Goal: Task Accomplishment & Management: Use online tool/utility

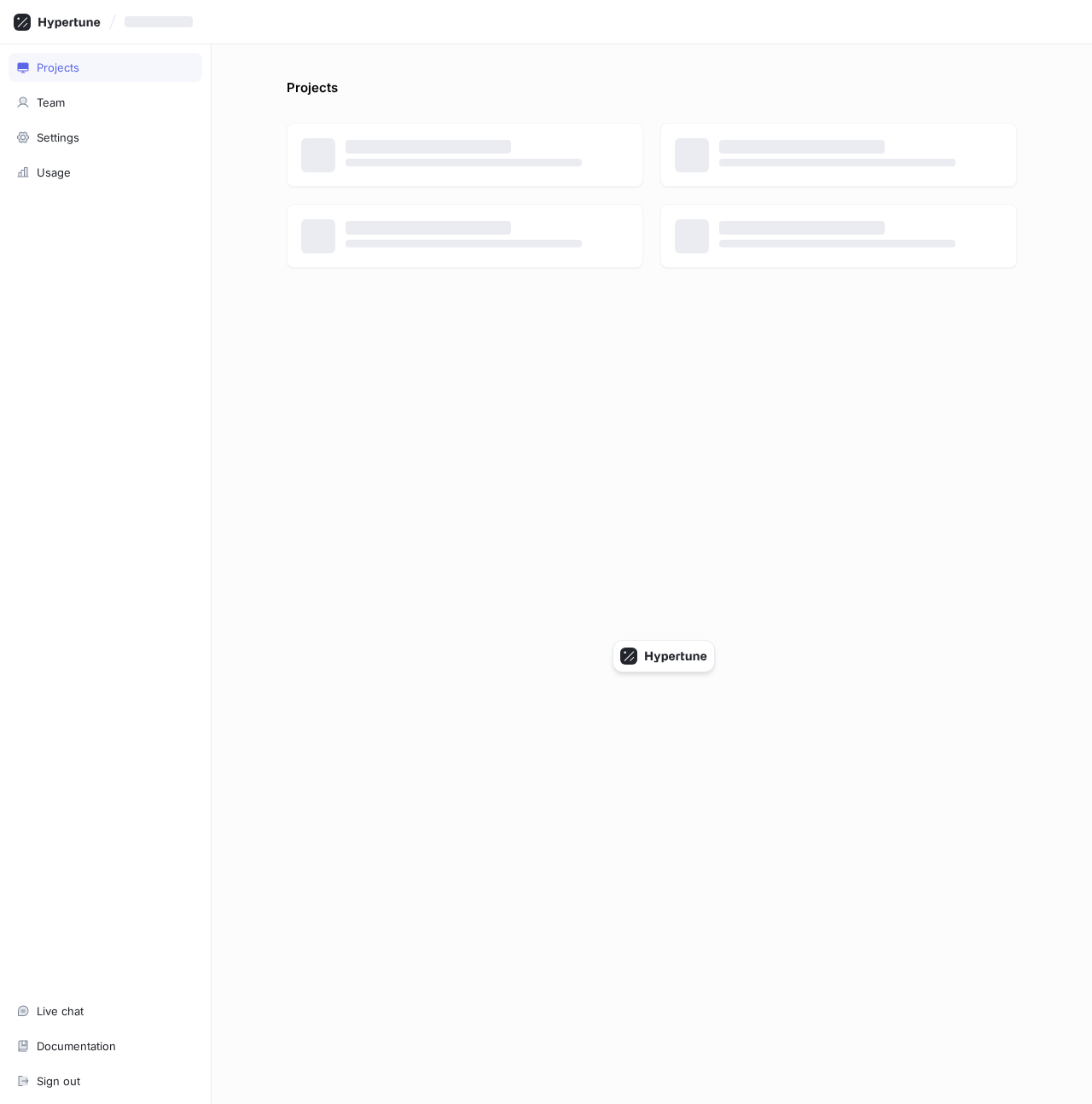
click at [495, 69] on div "Projects ‌ ‌ ‌ ‌ ‌ ‌ ‌ ‌" at bounding box center [652, 575] width 881 height 1060
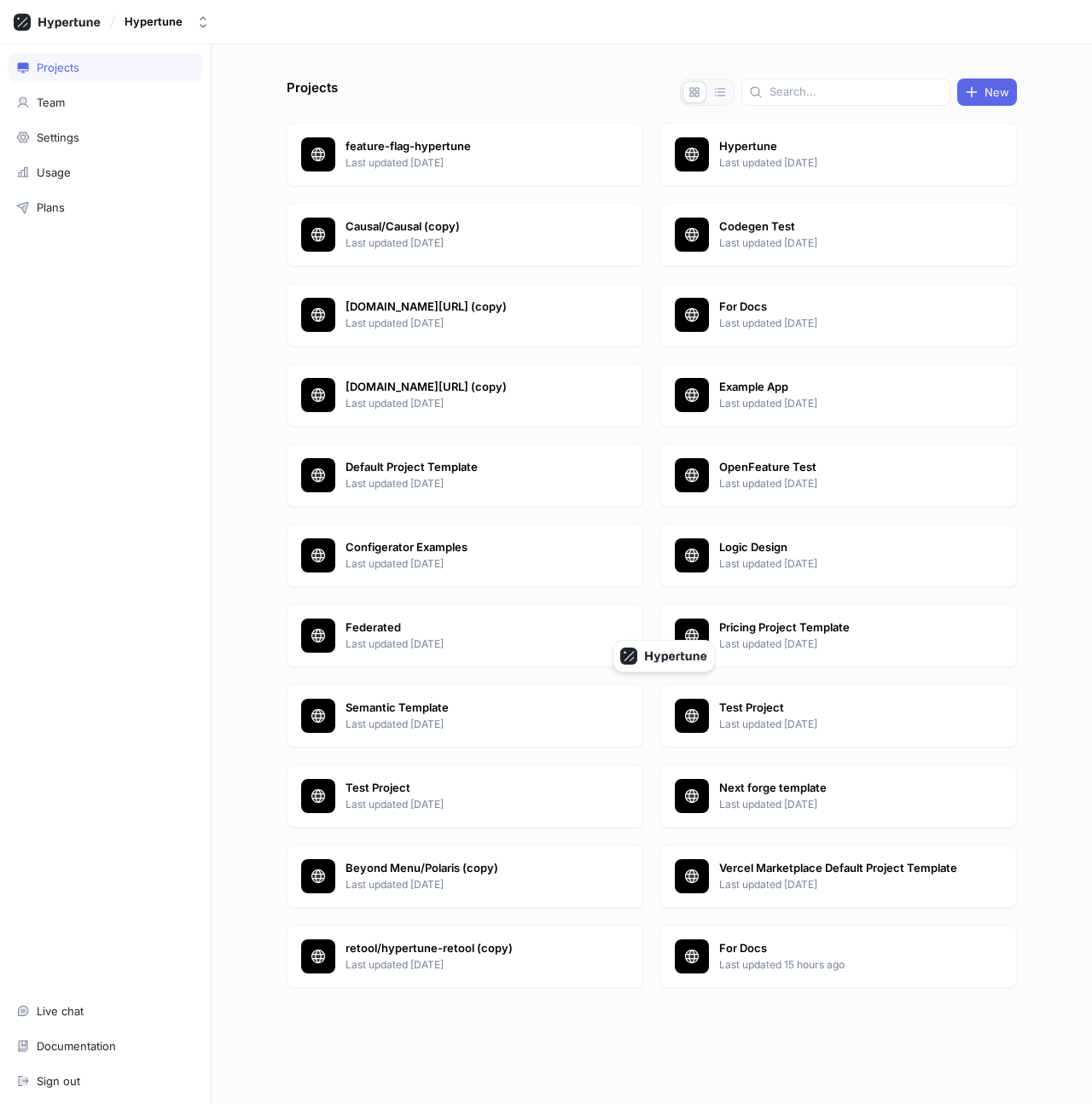
click at [590, 75] on div "Projects New feature-flag-hypertune Last updated [DATE] Hypertune Last updated …" at bounding box center [652, 575] width 881 height 1060
click at [761, 149] on p "Hypertune" at bounding box center [843, 146] width 247 height 17
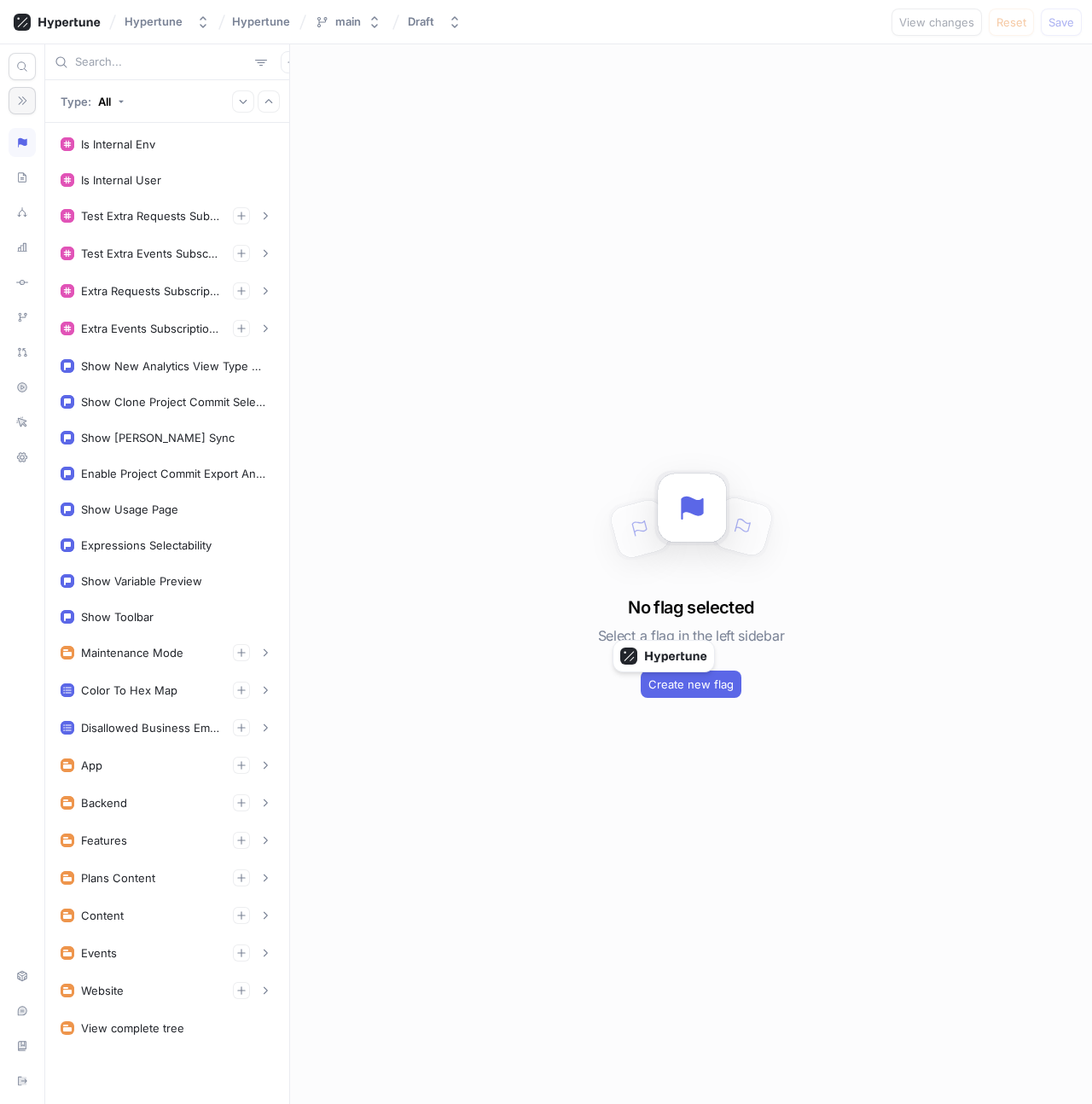
click at [14, 110] on button "button" at bounding box center [22, 100] width 27 height 27
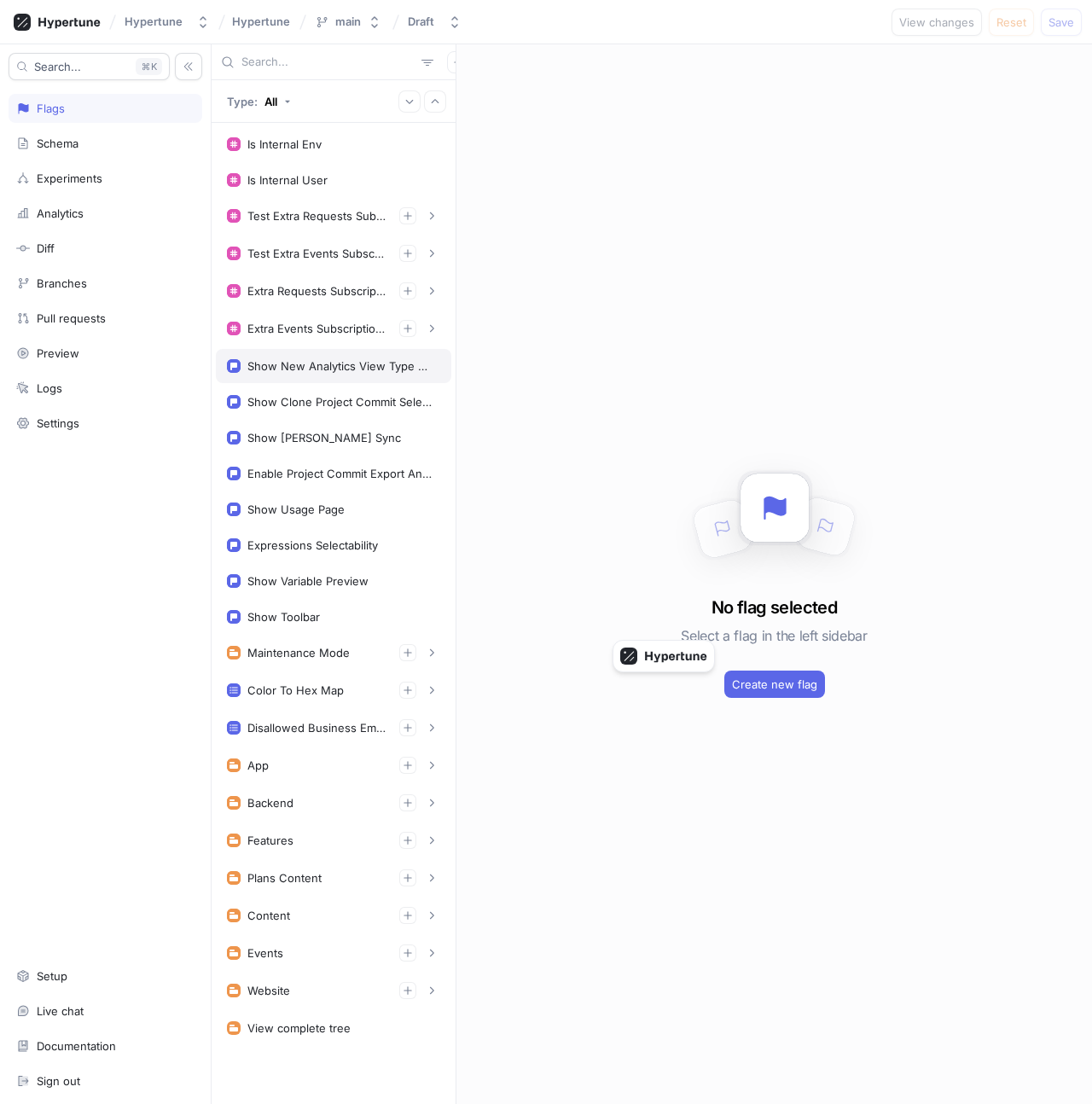
click at [297, 376] on div "Show New Analytics View Type Selector" at bounding box center [334, 366] width 235 height 34
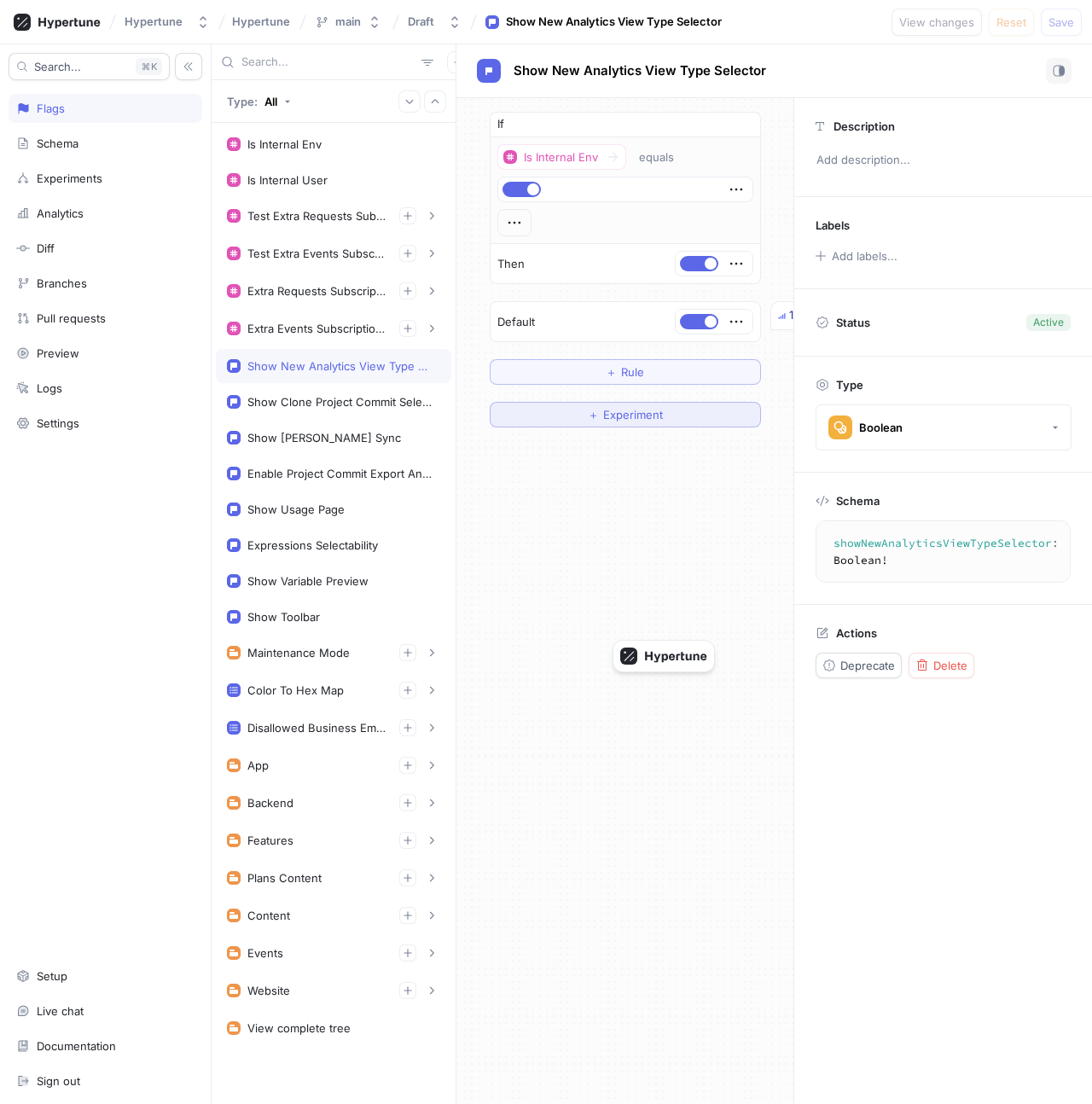
click at [621, 413] on span "Experiment" at bounding box center [633, 414] width 60 height 10
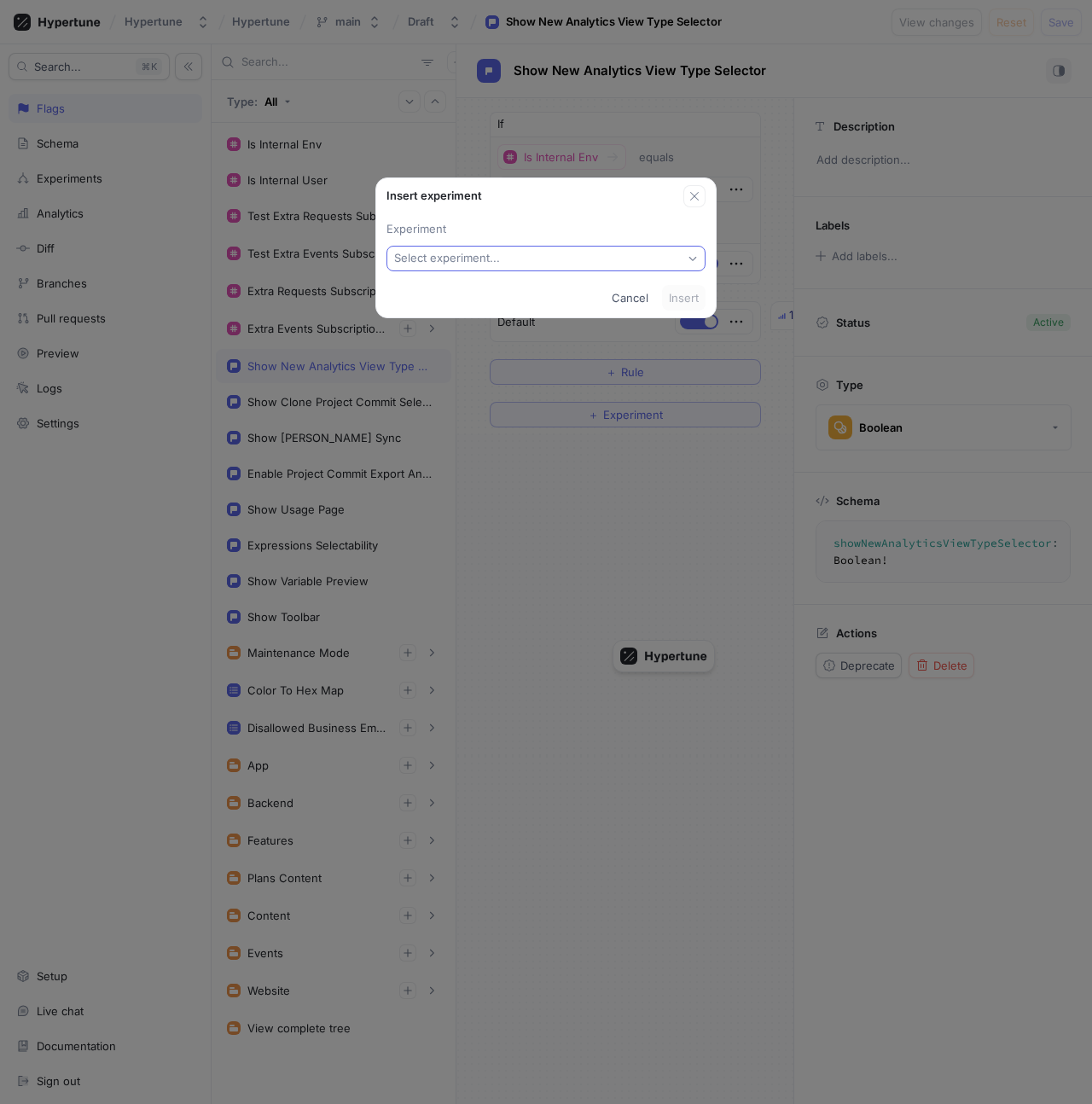
click at [600, 257] on button "Select experiment..." at bounding box center [546, 259] width 319 height 26
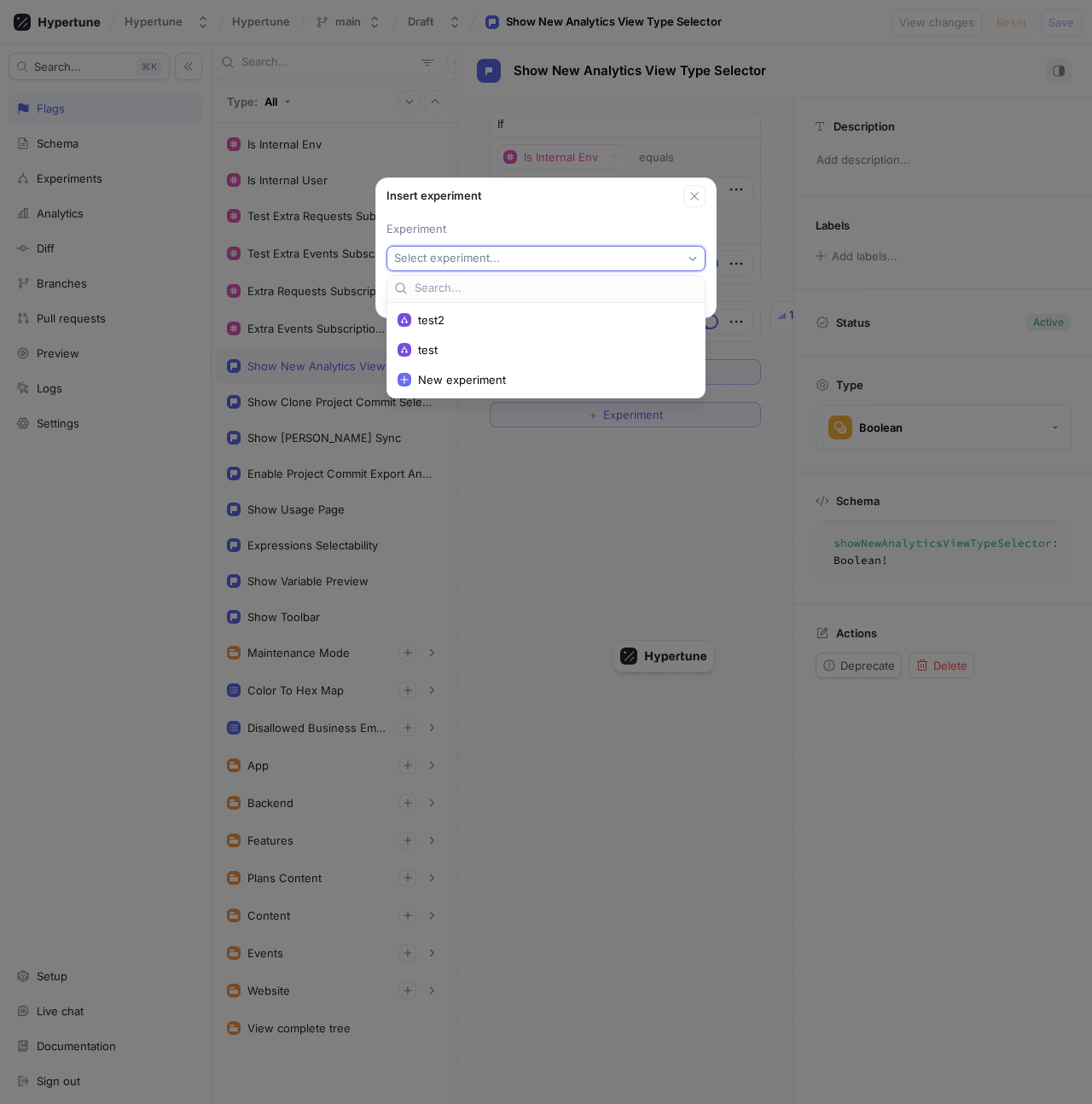
click at [569, 348] on span "test" at bounding box center [552, 350] width 268 height 15
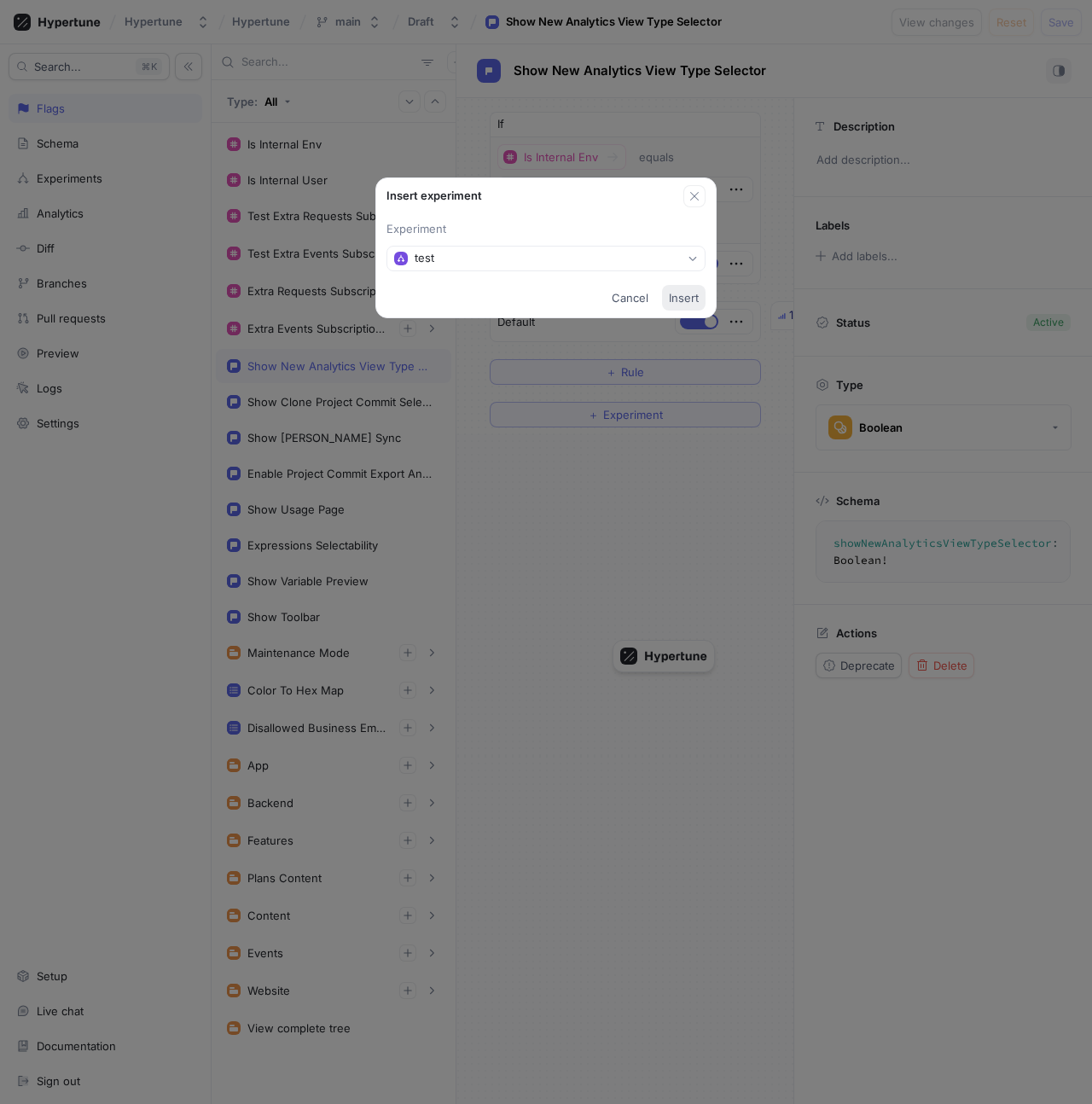
click at [683, 298] on span "Insert" at bounding box center [683, 298] width 30 height 10
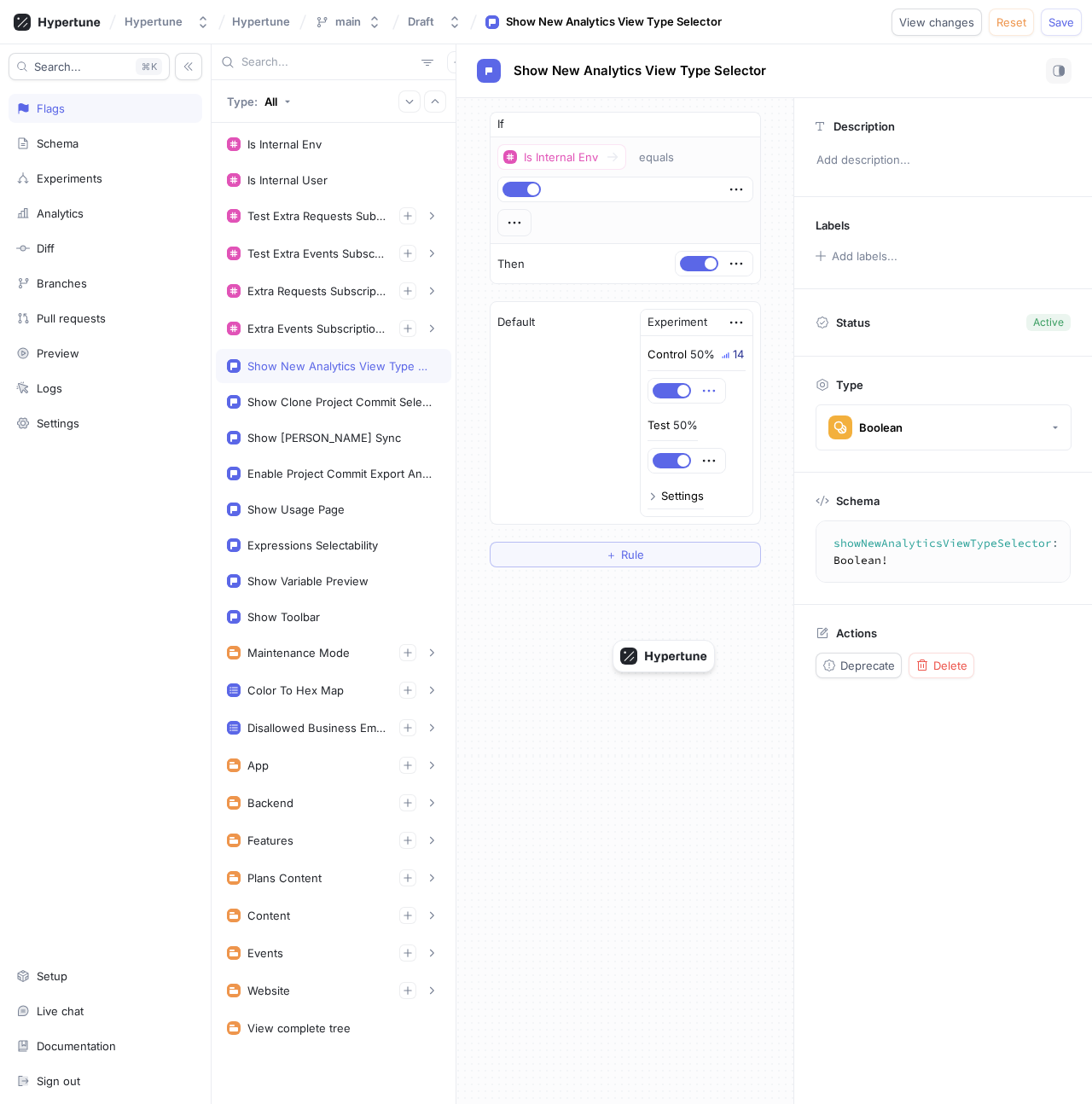
click at [703, 393] on icon "button" at bounding box center [708, 391] width 19 height 19
click at [745, 474] on p "Ship variant" at bounding box center [757, 479] width 62 height 17
